Goal: Task Accomplishment & Management: Complete application form

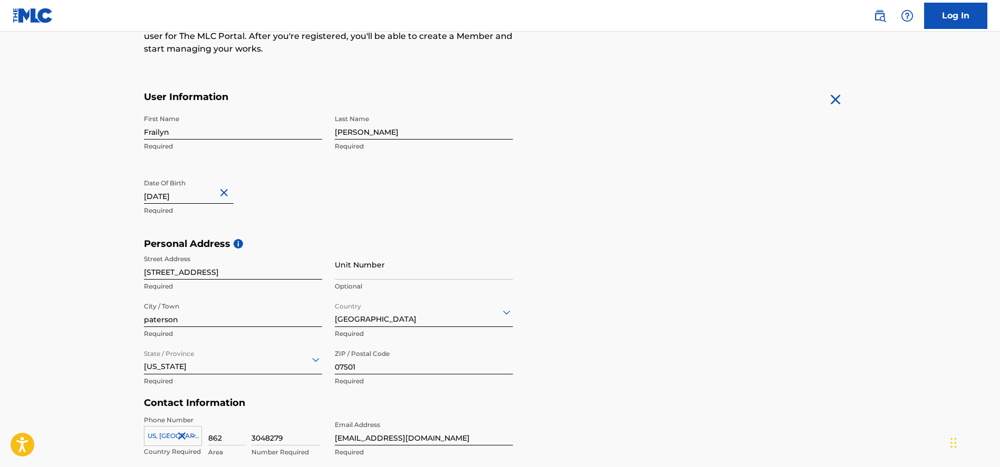
scroll to position [356, 0]
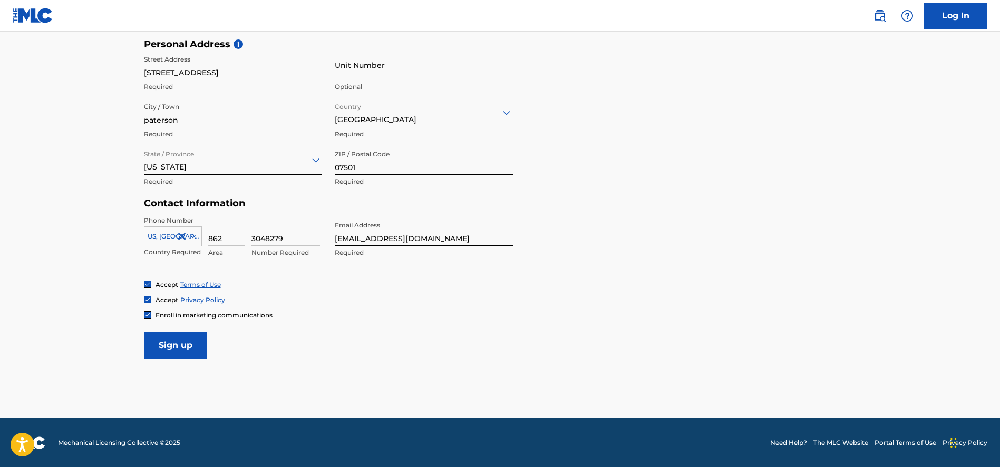
click at [165, 354] on input "Sign up" at bounding box center [175, 345] width 63 height 26
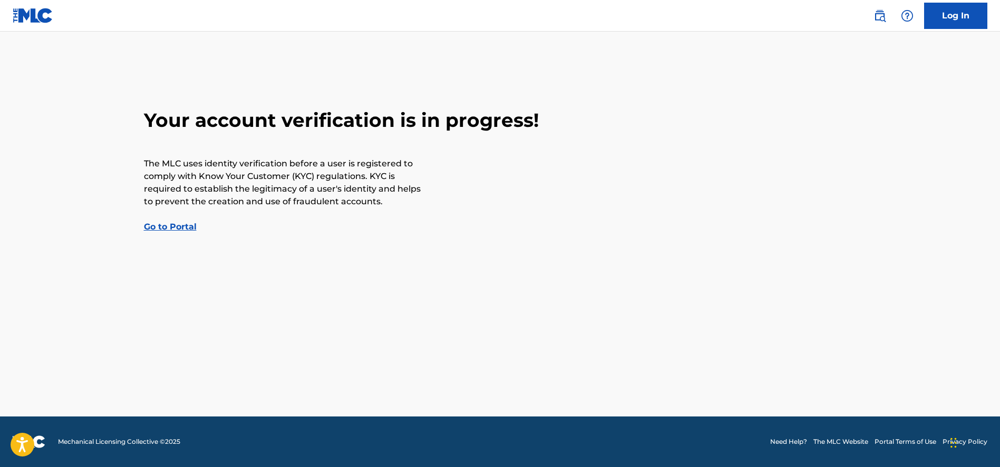
click at [174, 229] on link "Go to Portal" at bounding box center [170, 227] width 53 height 10
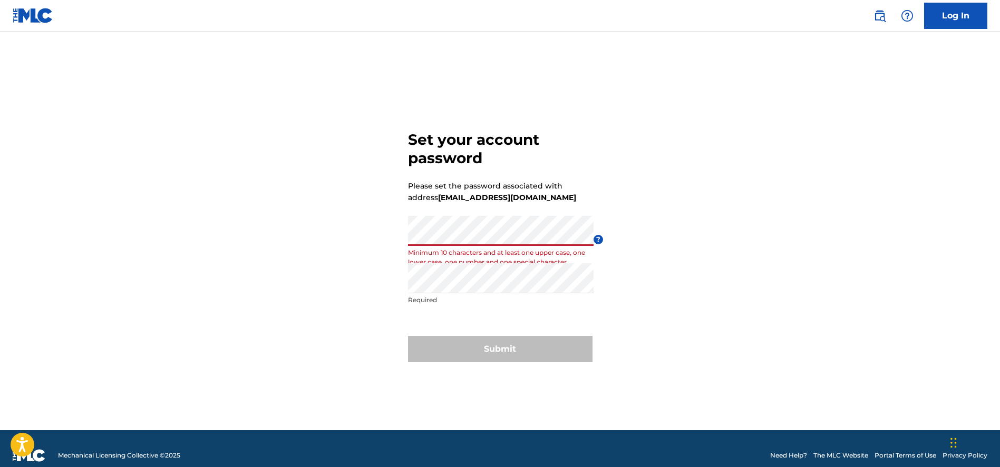
click at [377, 241] on div "Set your account password Please set the password associated with address [EMAI…" at bounding box center [500, 244] width 738 height 373
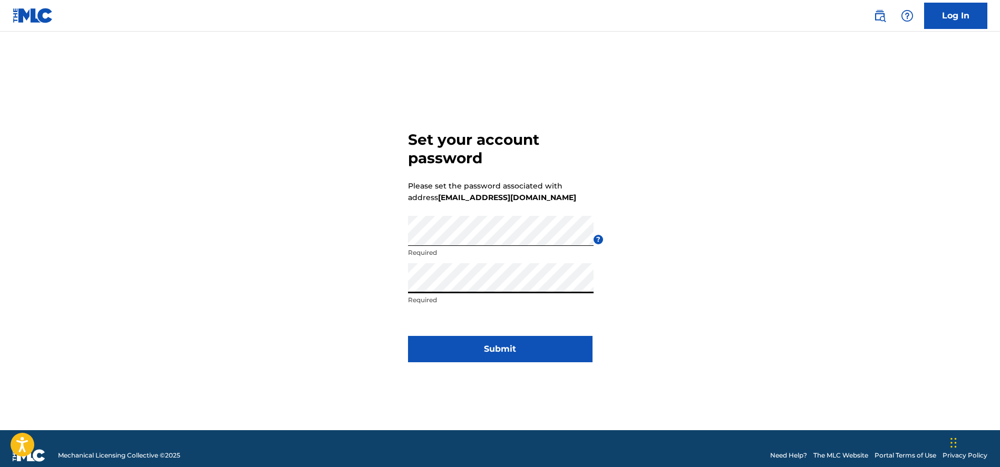
click at [473, 344] on button "Submit" at bounding box center [500, 349] width 184 height 26
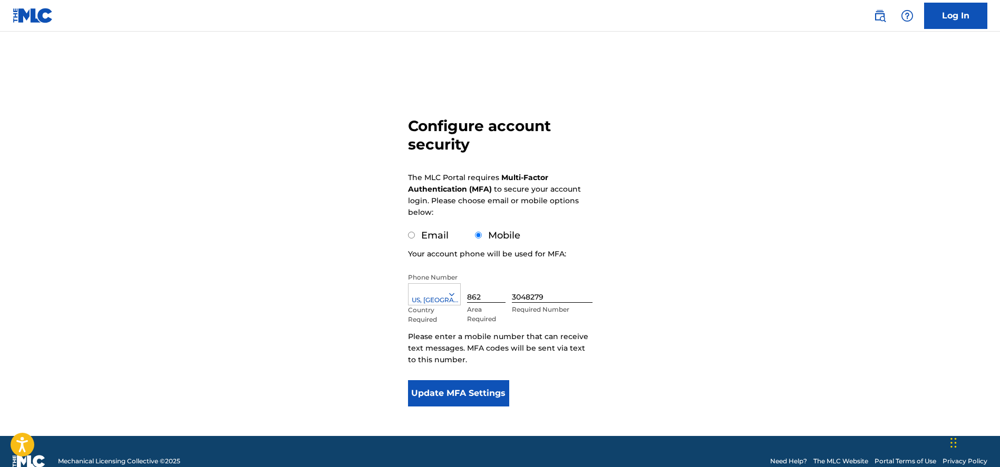
scroll to position [40, 0]
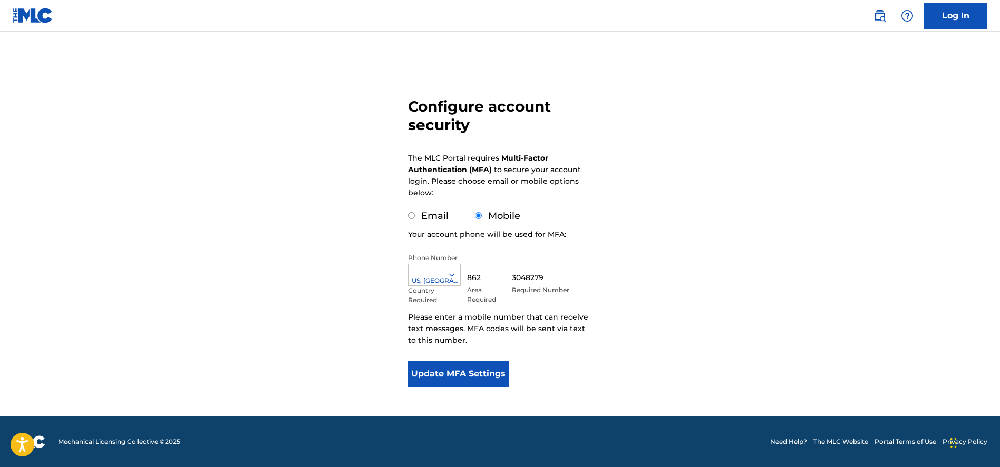
click at [478, 218] on input "Mobile" at bounding box center [478, 215] width 7 height 7
click at [436, 219] on label "Email" at bounding box center [434, 216] width 27 height 12
click at [415, 219] on input "Email" at bounding box center [411, 215] width 7 height 7
radio input "true"
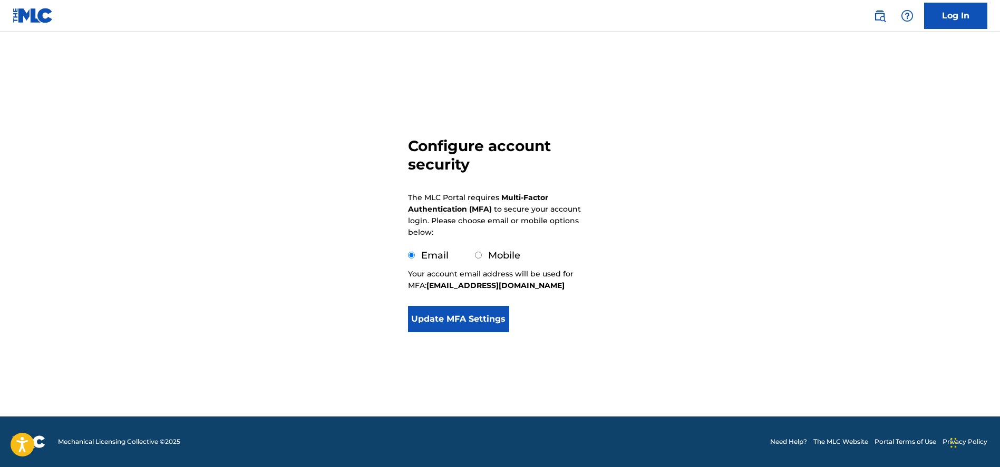
click at [458, 319] on button "Update MFA Settings" at bounding box center [459, 319] width 102 height 26
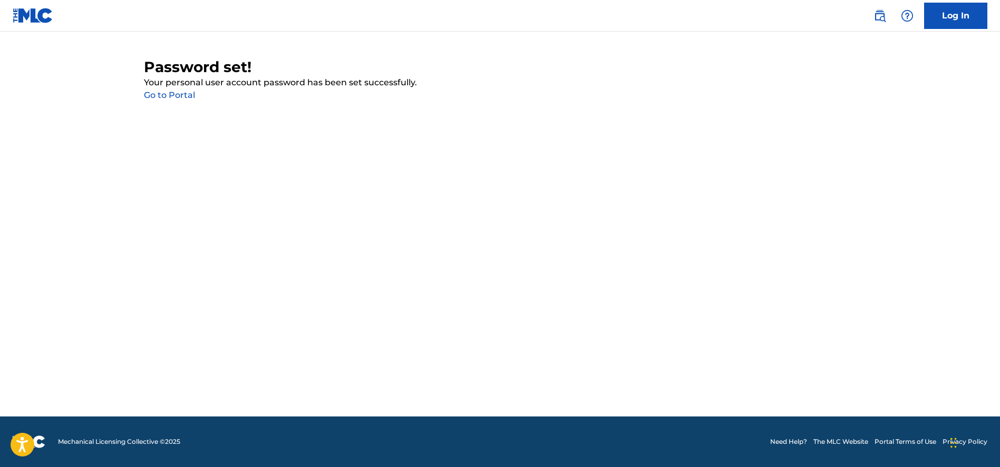
click at [181, 94] on link "Go to Portal" at bounding box center [169, 95] width 51 height 10
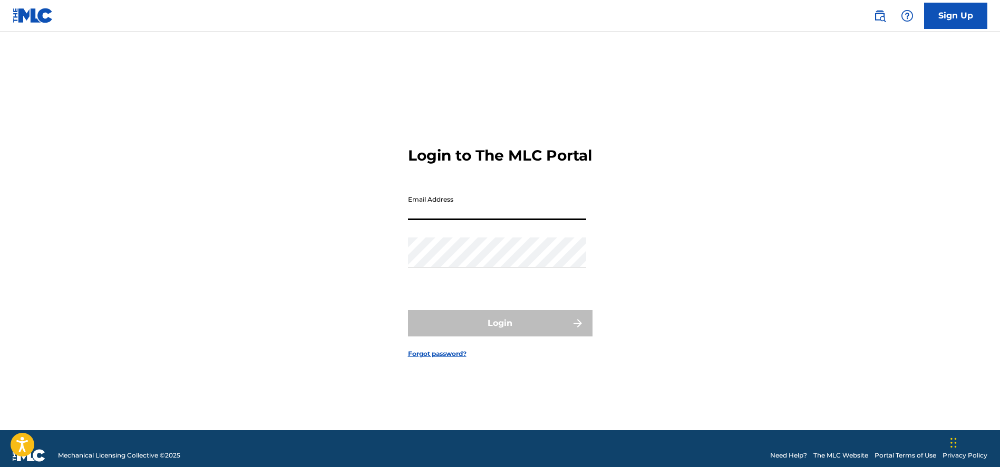
type input "[EMAIL_ADDRESS][DOMAIN_NAME]"
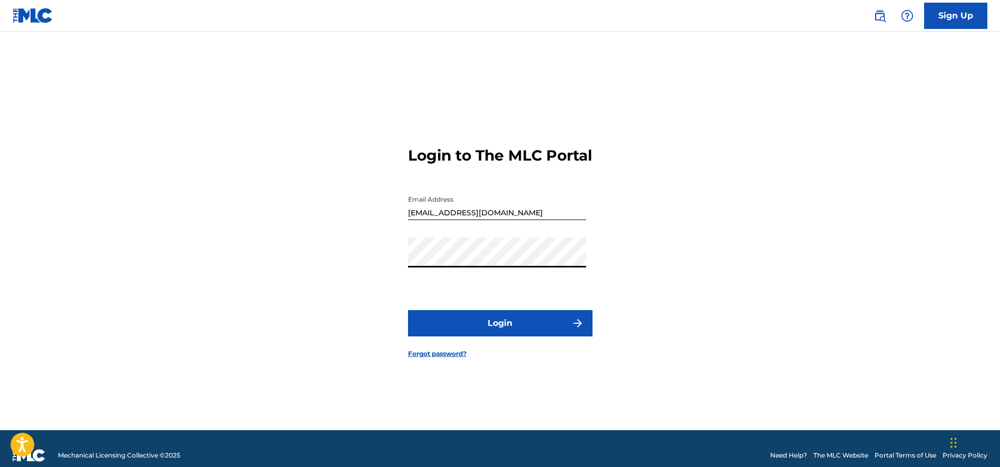
click at [503, 336] on button "Login" at bounding box center [500, 323] width 184 height 26
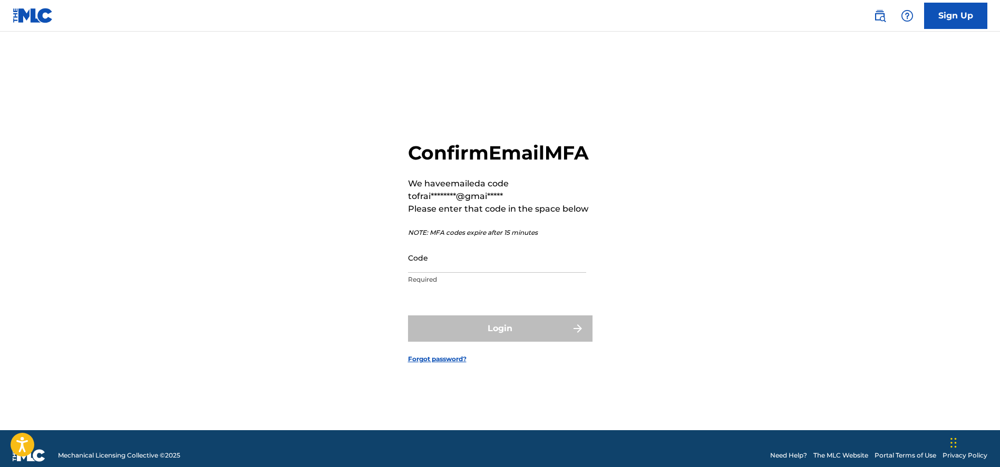
click at [459, 262] on input "Code" at bounding box center [497, 258] width 178 height 30
paste input "940083"
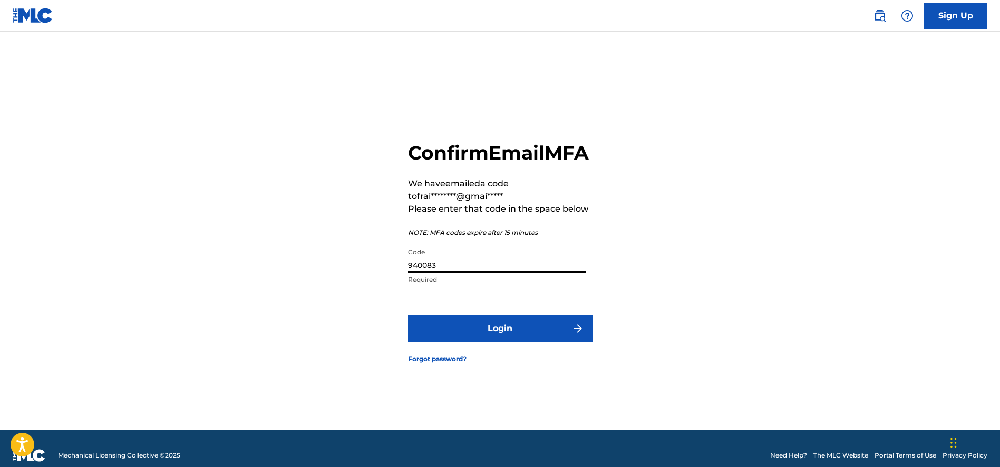
type input "940083"
click at [503, 340] on button "Login" at bounding box center [500, 329] width 184 height 26
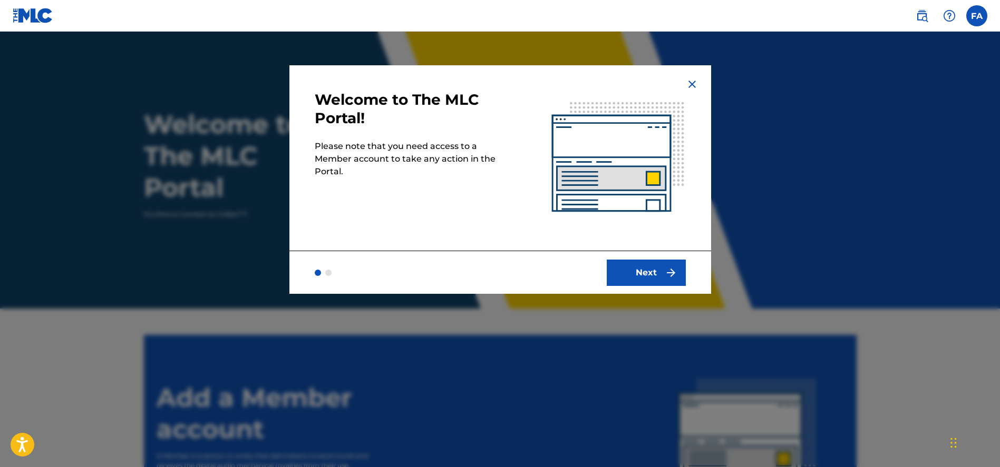
click at [654, 276] on button "Next" at bounding box center [645, 273] width 79 height 26
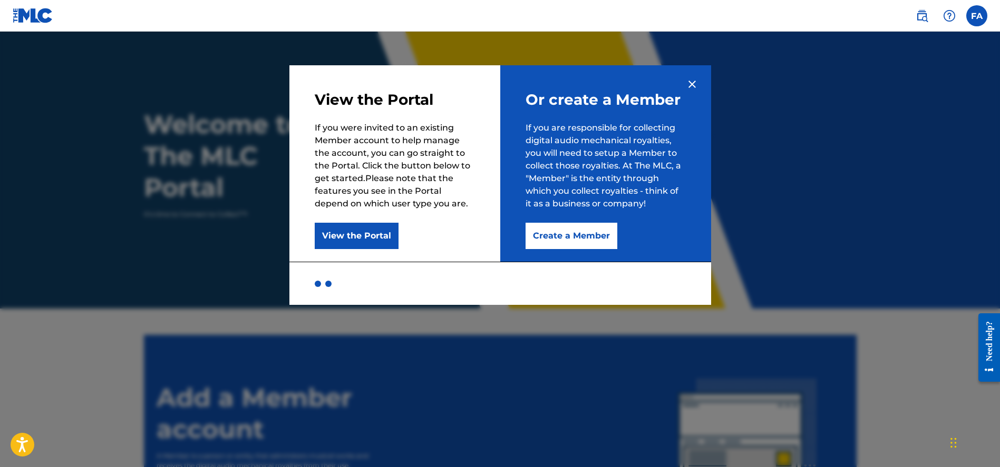
click at [565, 237] on button "Create a Member" at bounding box center [571, 236] width 92 height 26
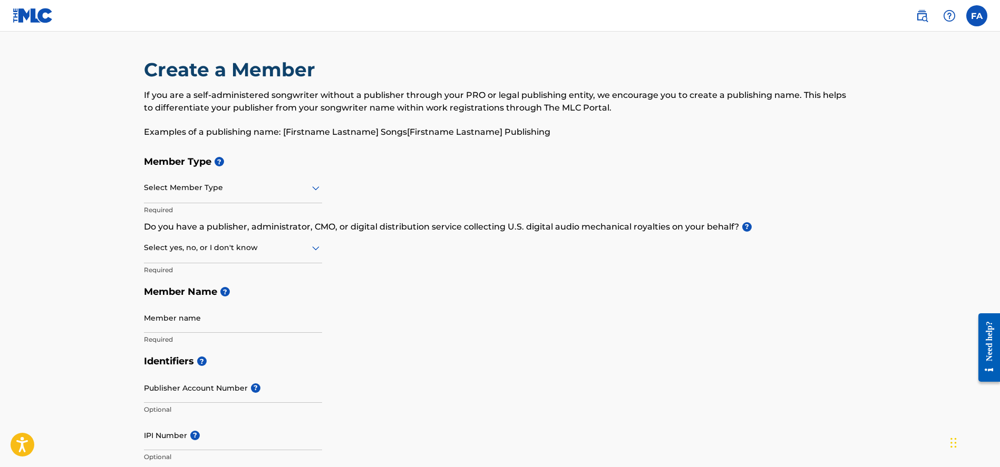
click at [231, 193] on div at bounding box center [233, 187] width 178 height 13
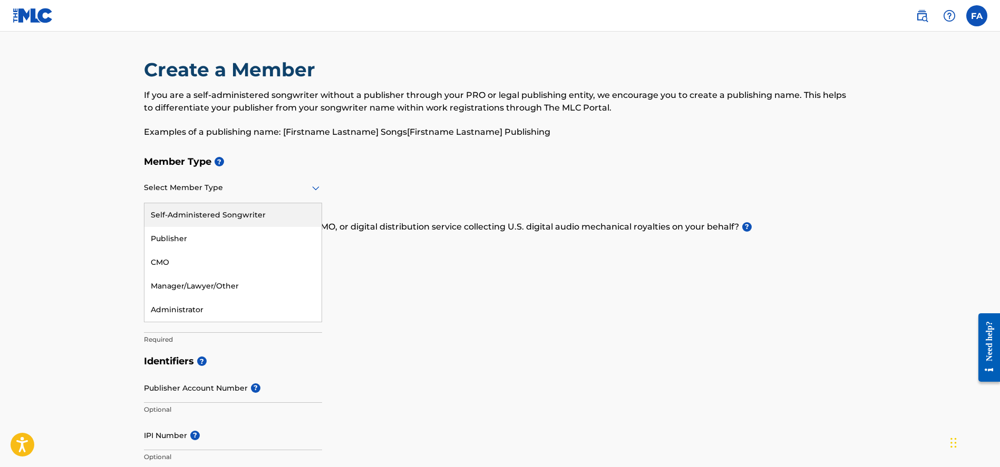
click at [15, 21] on img at bounding box center [33, 15] width 41 height 15
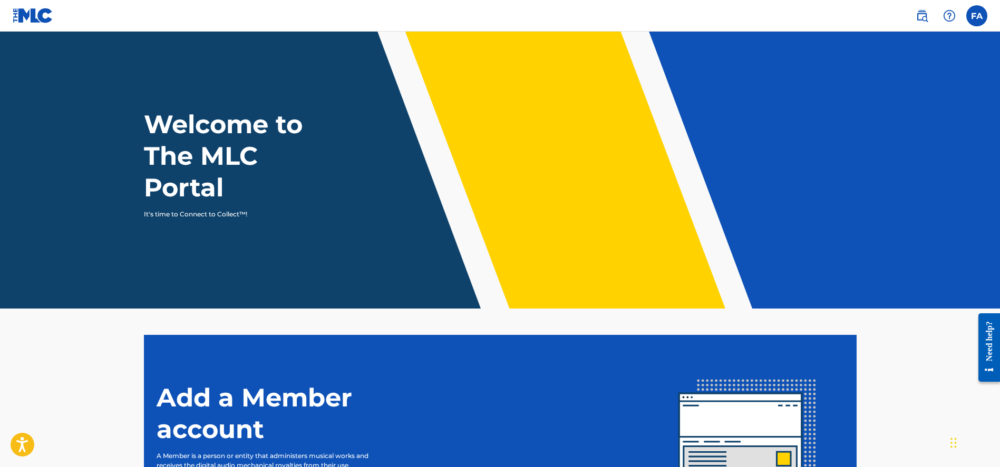
click at [986, 11] on div "FA FA Frailyn [PERSON_NAME] [EMAIL_ADDRESS][DOMAIN_NAME] Notification Preferenc…" at bounding box center [946, 15] width 82 height 21
click at [982, 13] on label at bounding box center [976, 15] width 21 height 21
click at [976, 16] on input "FA Frailyn [PERSON_NAME] [EMAIL_ADDRESS][DOMAIN_NAME] Notification Preferences …" at bounding box center [976, 16] width 0 height 0
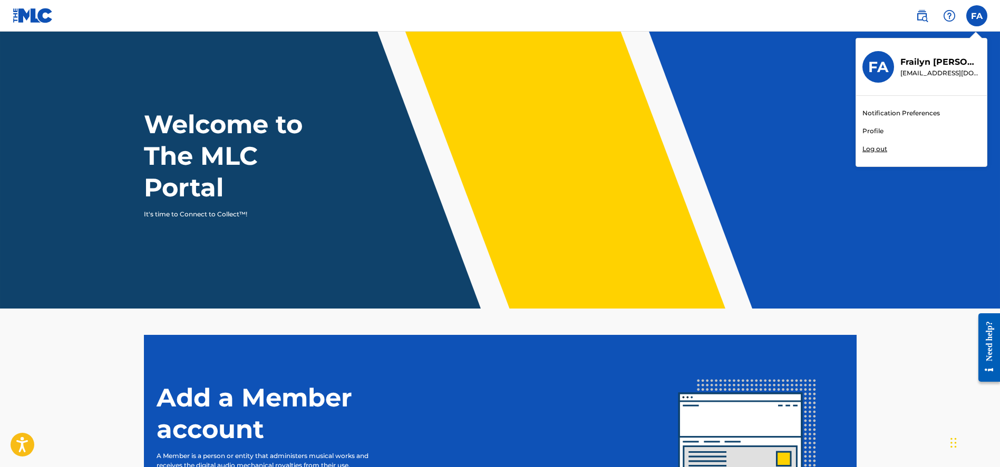
click at [982, 13] on div "FA FA Frailyn [PERSON_NAME] [EMAIL_ADDRESS][DOMAIN_NAME] Notification Preferenc…" at bounding box center [976, 15] width 21 height 21
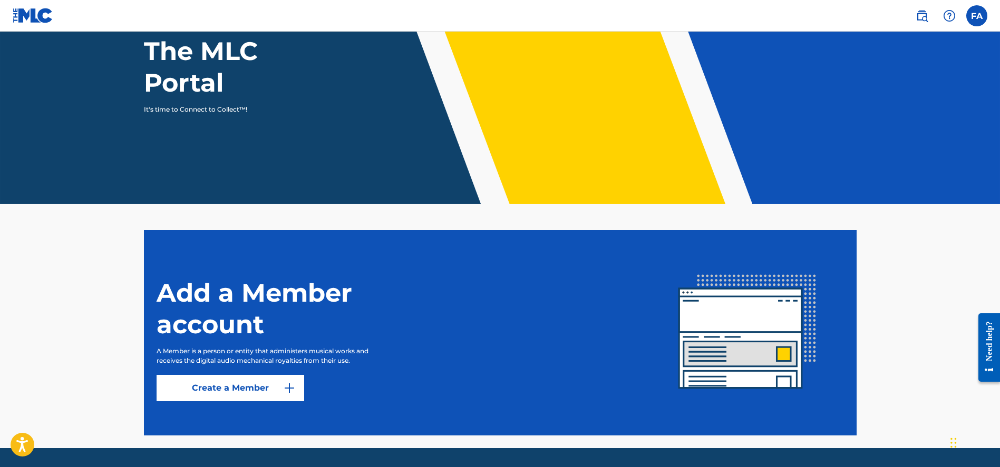
scroll to position [128, 0]
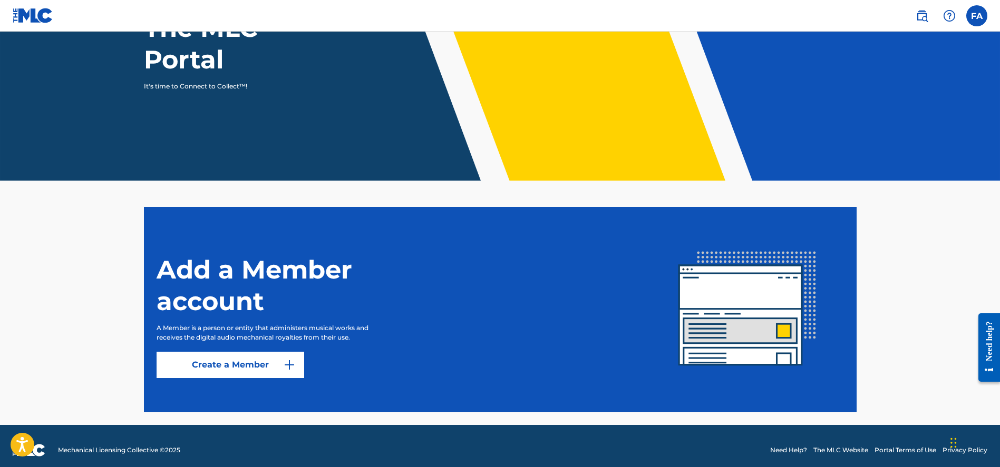
click at [230, 371] on link "Create a Member" at bounding box center [230, 365] width 148 height 26
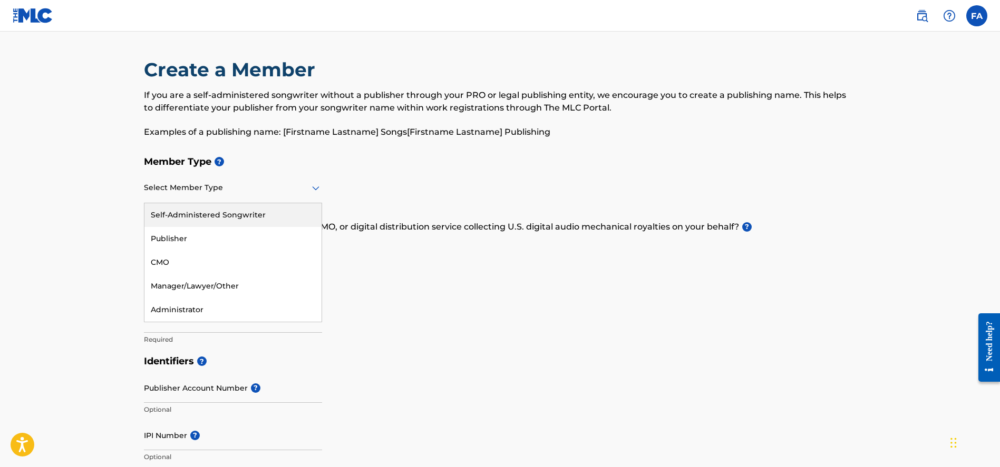
click at [208, 188] on div at bounding box center [233, 187] width 178 height 13
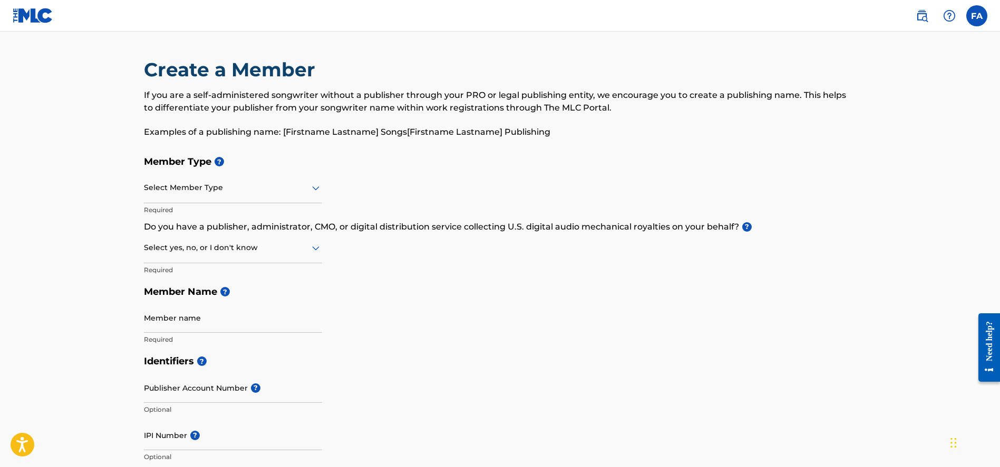
click at [414, 265] on div "Member Type ? Select Member Type Required Do you have a publisher, administrato…" at bounding box center [500, 251] width 712 height 200
click at [238, 204] on div "Select Member Type Required" at bounding box center [233, 196] width 178 height 47
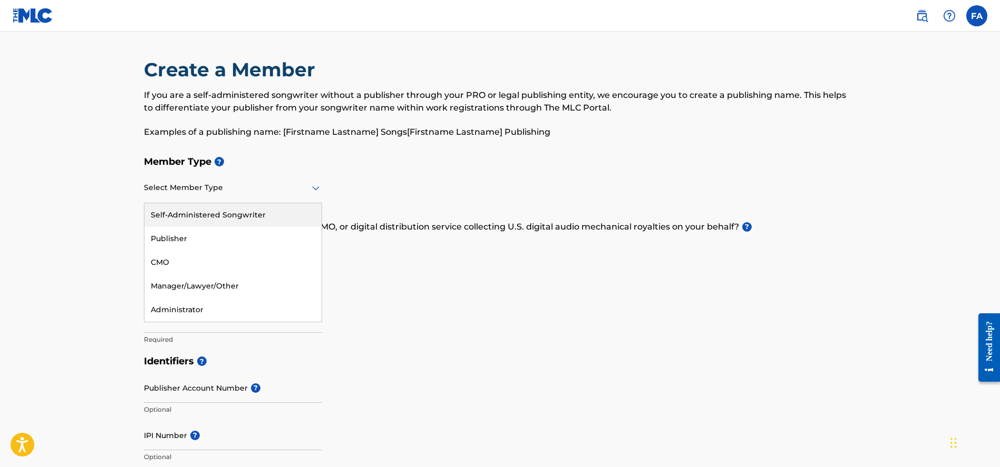
click at [238, 188] on div at bounding box center [233, 187] width 178 height 13
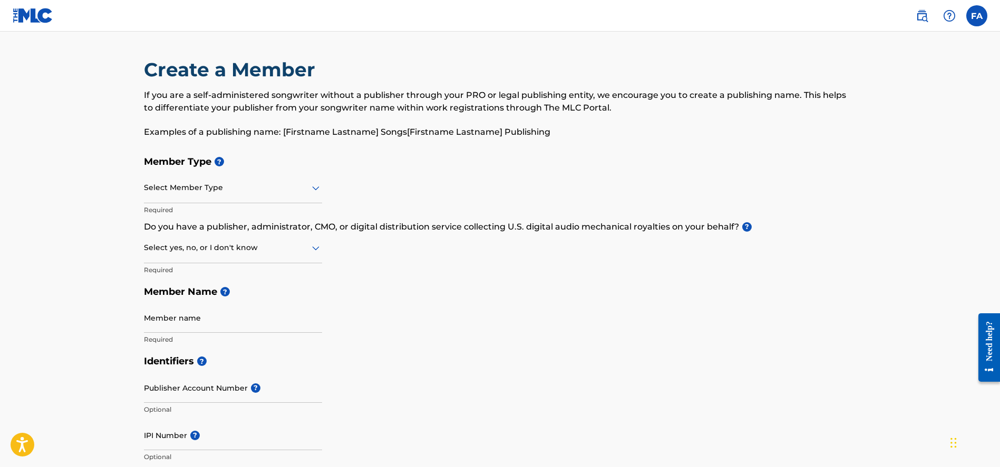
click at [430, 152] on h5 "Member Type ?" at bounding box center [500, 162] width 712 height 23
click at [635, 0] on nav "FA FA Frailyn [PERSON_NAME] [EMAIL_ADDRESS][DOMAIN_NAME] Notification Preferenc…" at bounding box center [500, 16] width 1000 height 32
